Goal: Find specific fact

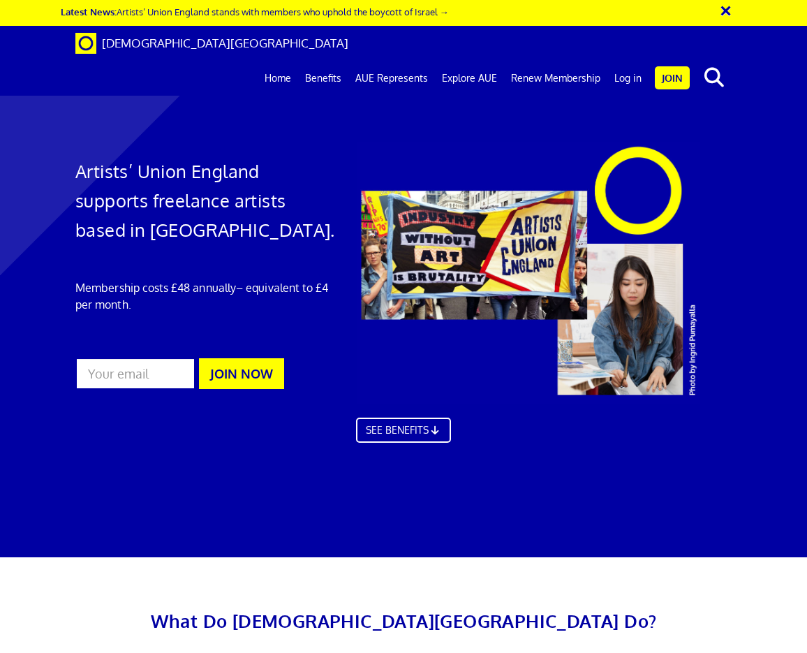
scroll to position [3958, 0]
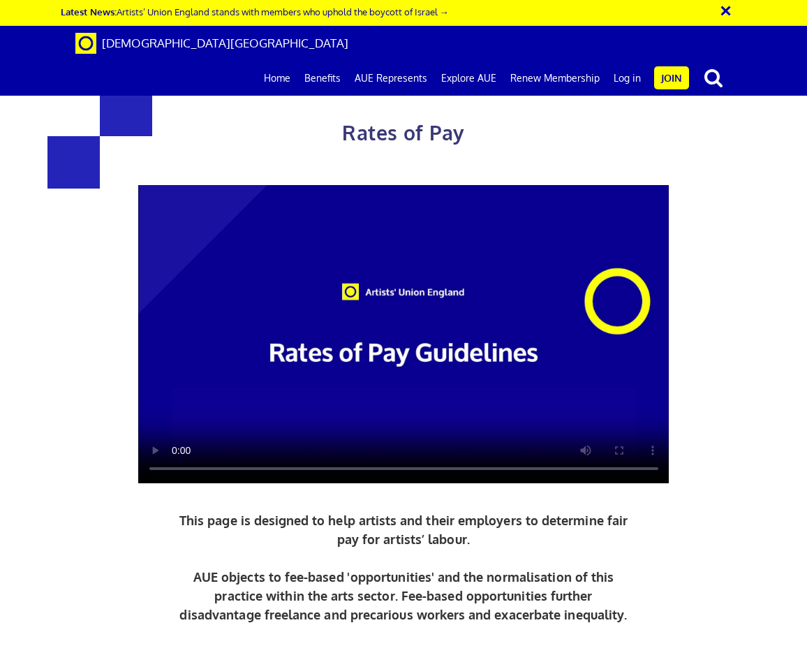
scroll to position [628, 0]
drag, startPoint x: 557, startPoint y: 360, endPoint x: 482, endPoint y: 363, distance: 74.1
copy h3 "387.21"
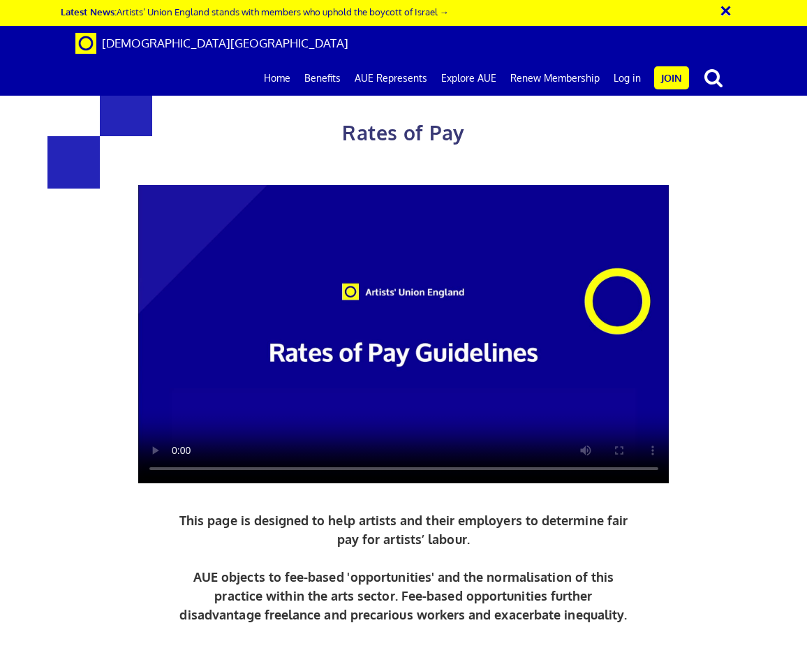
drag, startPoint x: 659, startPoint y: 443, endPoint x: 464, endPoint y: 447, distance: 194.8
drag, startPoint x: 302, startPoint y: 187, endPoint x: 114, endPoint y: 182, distance: 188.6
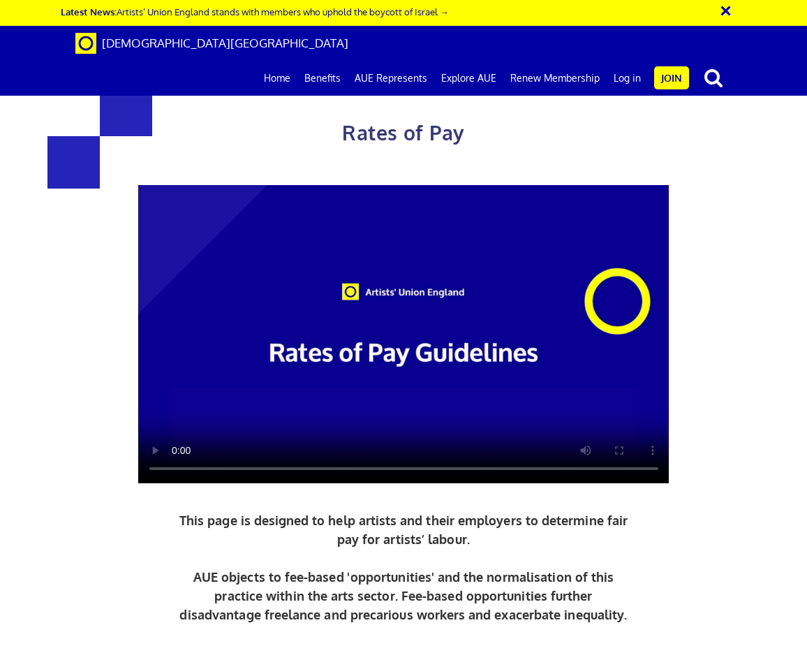
copy h3 "£216.63 a day"
